Goal: Use online tool/utility: Utilize a website feature to perform a specific function

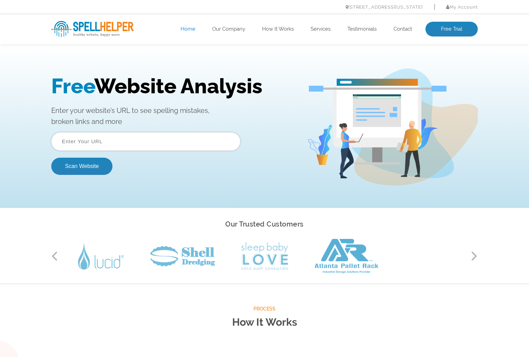
click at [149, 147] on input "text" at bounding box center [145, 141] width 189 height 19
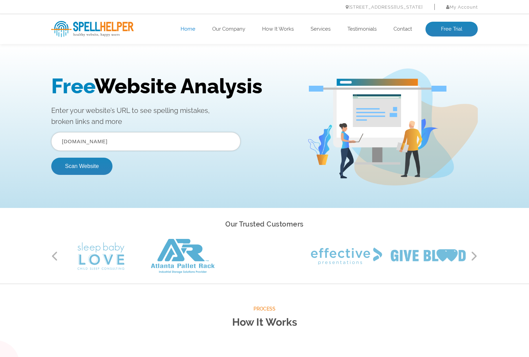
type input "bitoteko.it"
click at [51, 157] on button "Scan Website" at bounding box center [81, 165] width 61 height 17
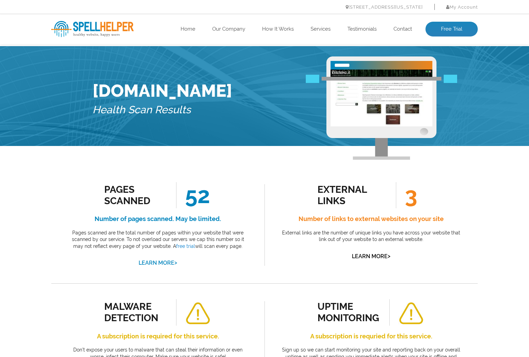
click at [163, 261] on link "Learn More >" at bounding box center [158, 262] width 39 height 7
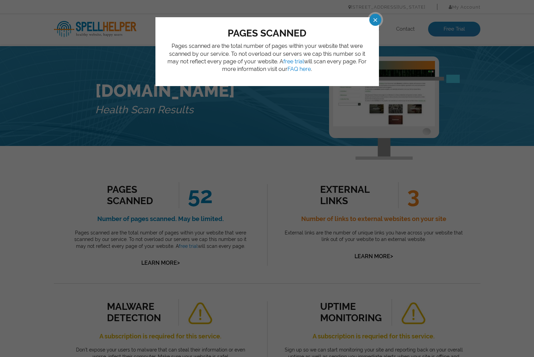
drag, startPoint x: 376, startPoint y: 18, endPoint x: 370, endPoint y: 21, distance: 7.1
click at [373, 20] on span at bounding box center [369, 20] width 12 height 12
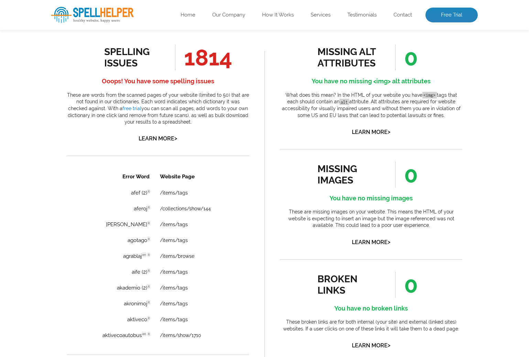
scroll to position [378, 0]
